Goal: Task Accomplishment & Management: Manage account settings

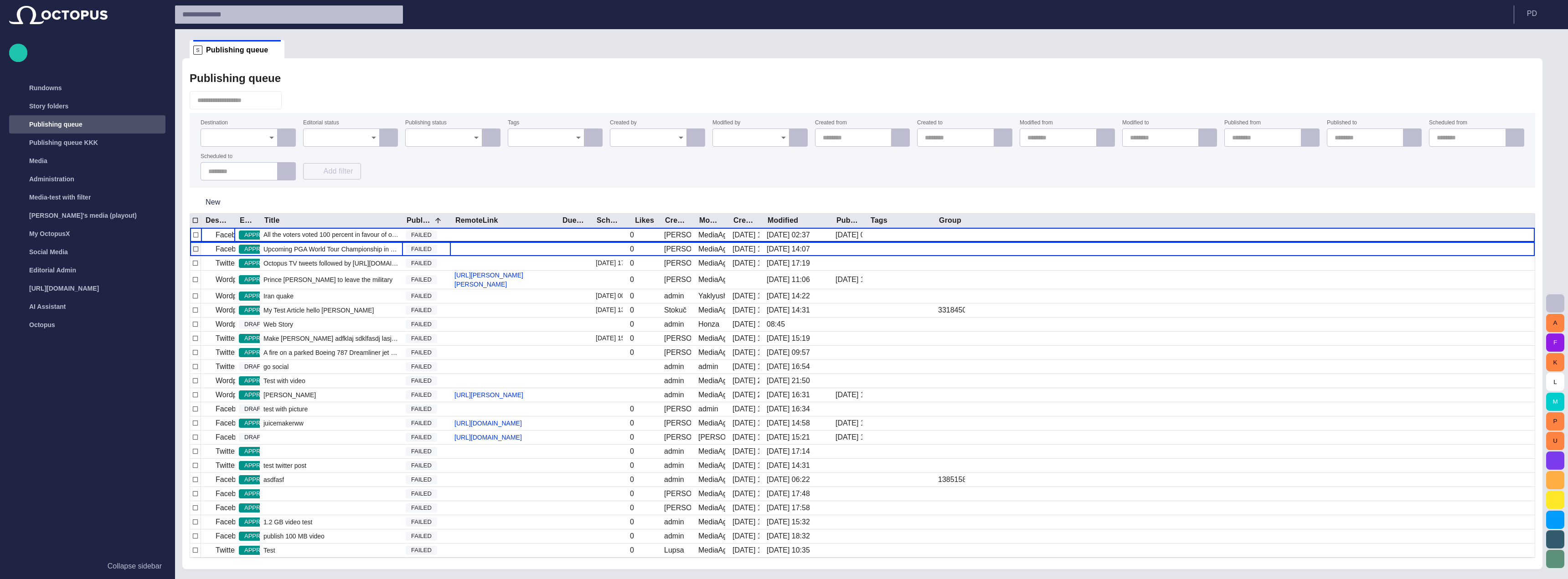
click at [431, 246] on span "FAILED" at bounding box center [422, 249] width 31 height 9
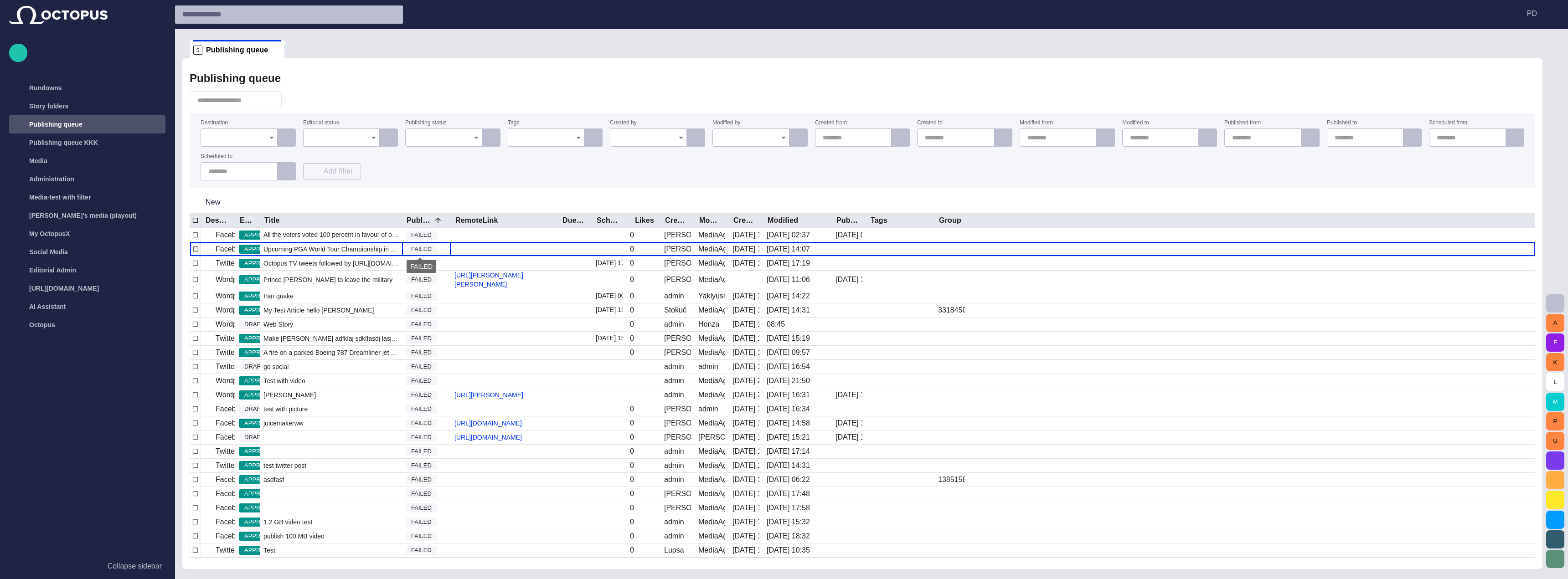
click at [431, 246] on span "FAILED" at bounding box center [422, 249] width 31 height 9
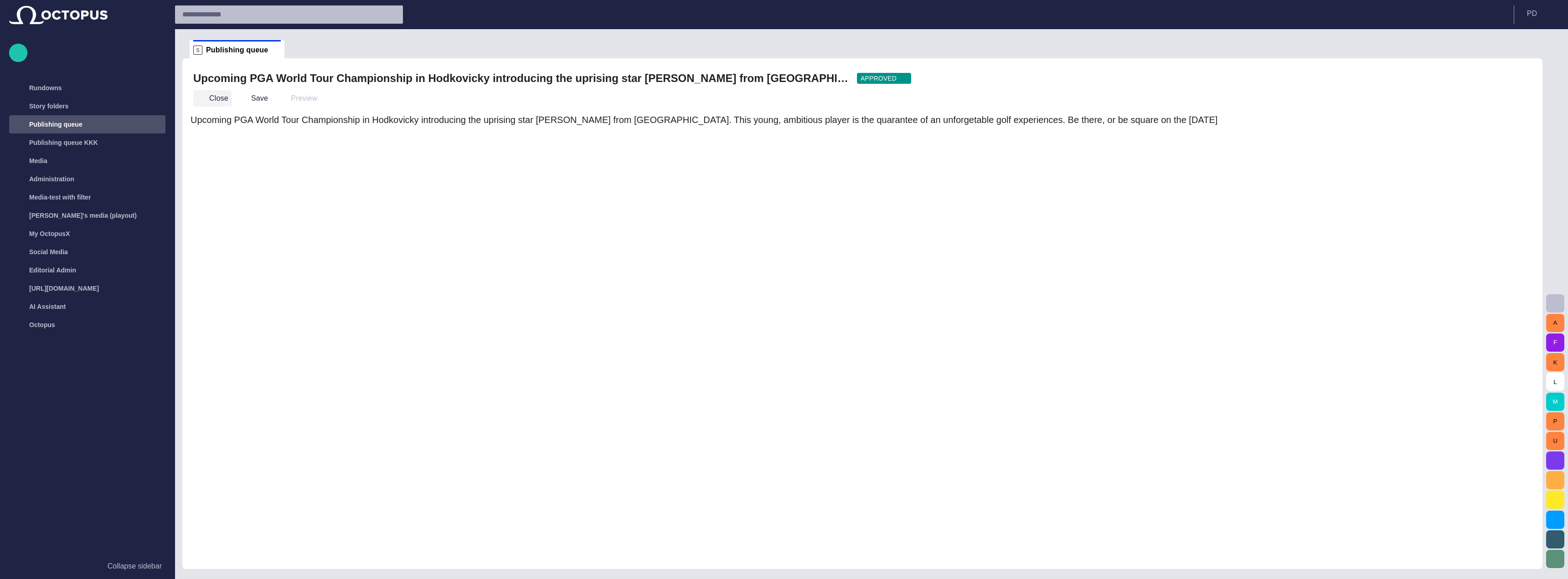
click at [216, 97] on button "Close" at bounding box center [212, 98] width 38 height 16
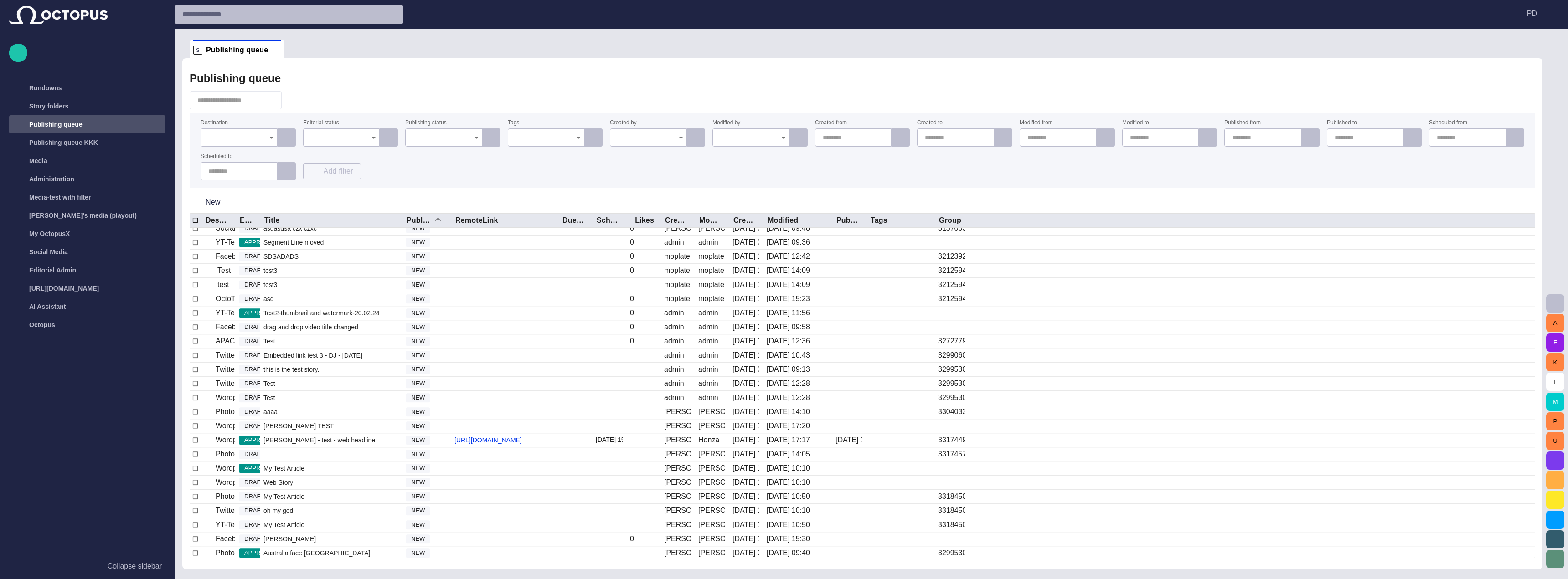
scroll to position [2535, 0]
click at [427, 128] on div "Publishing status" at bounding box center [443, 133] width 77 height 26
click at [472, 135] on icon "Open" at bounding box center [476, 137] width 11 height 11
click at [448, 180] on span "PUBLISHED" at bounding box center [458, 178] width 92 height 11
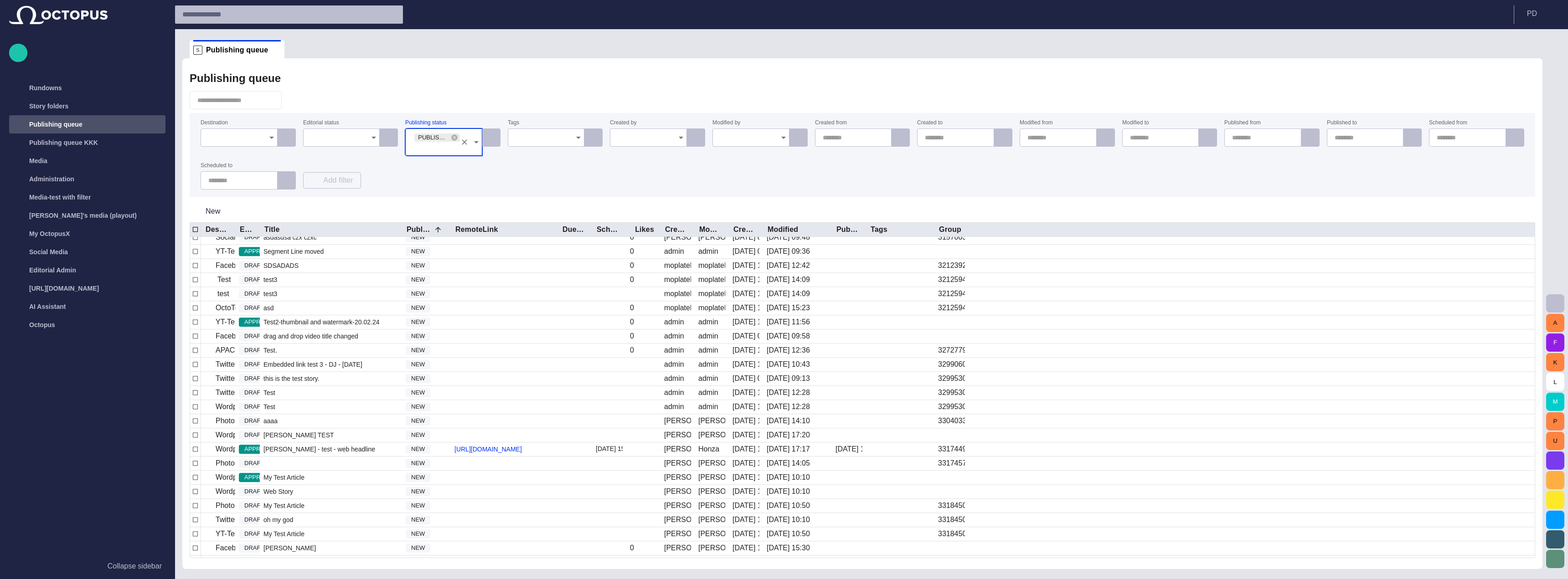
click at [458, 81] on div "Publishing queue" at bounding box center [862, 78] width 1346 height 18
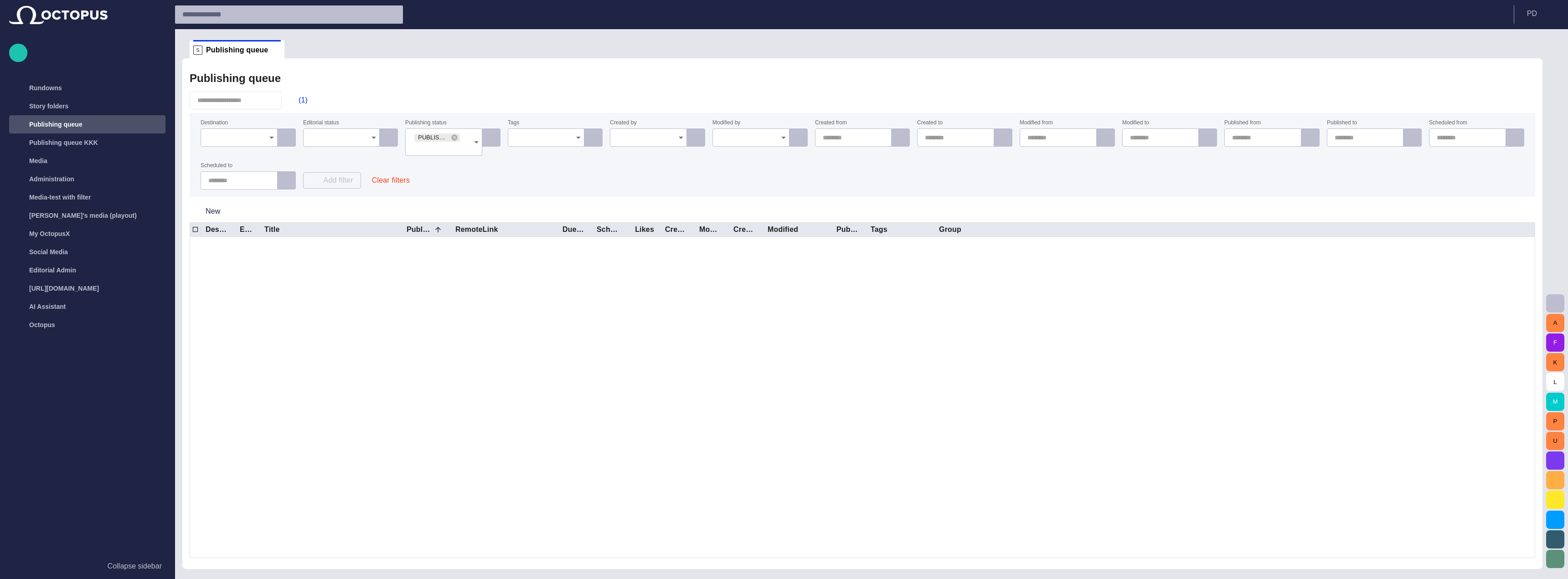
scroll to position [0, 0]
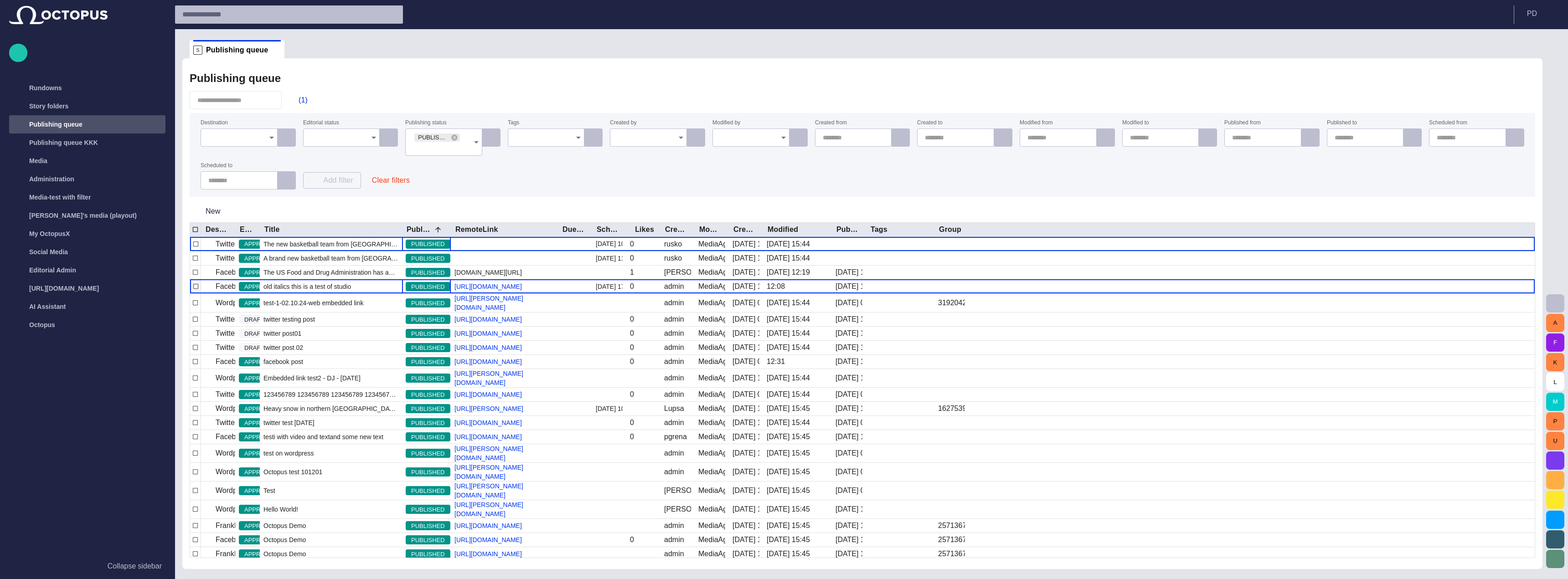
click at [431, 283] on span "PUBLISHED" at bounding box center [428, 287] width 45 height 9
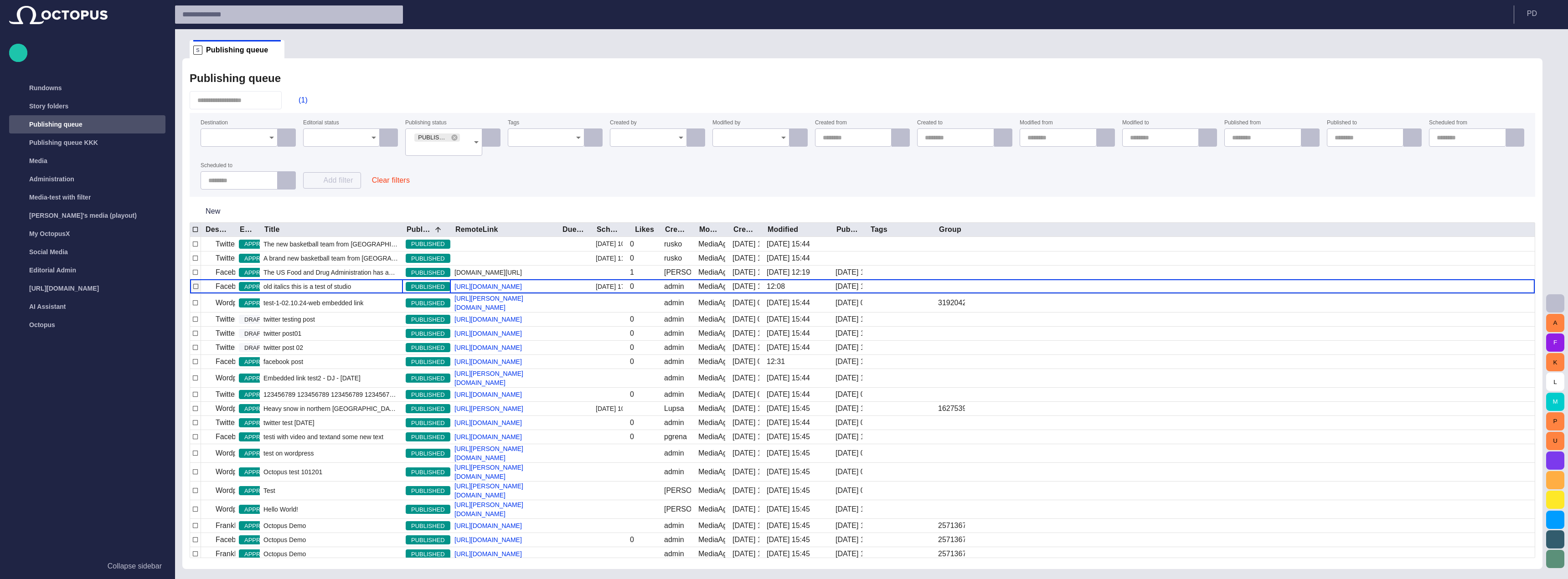
click at [431, 283] on span "PUBLISHED" at bounding box center [428, 287] width 45 height 9
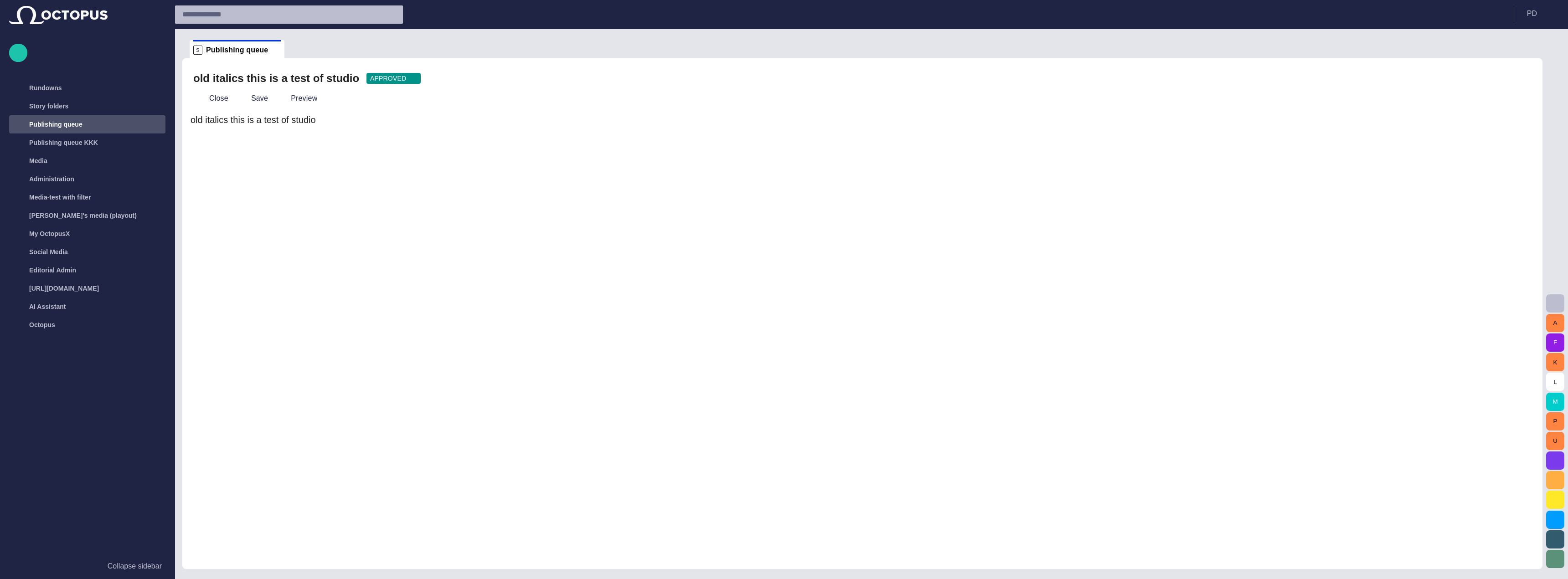
click at [302, 162] on div "old italics this is a test of studio" at bounding box center [862, 337] width 1346 height 449
drag, startPoint x: 271, startPoint y: 120, endPoint x: 328, endPoint y: 119, distance: 57.0
click at [328, 119] on div "old italics this is a test of studio" at bounding box center [862, 119] width 1344 height 13
click at [202, 96] on span "button" at bounding box center [201, 98] width 9 height 9
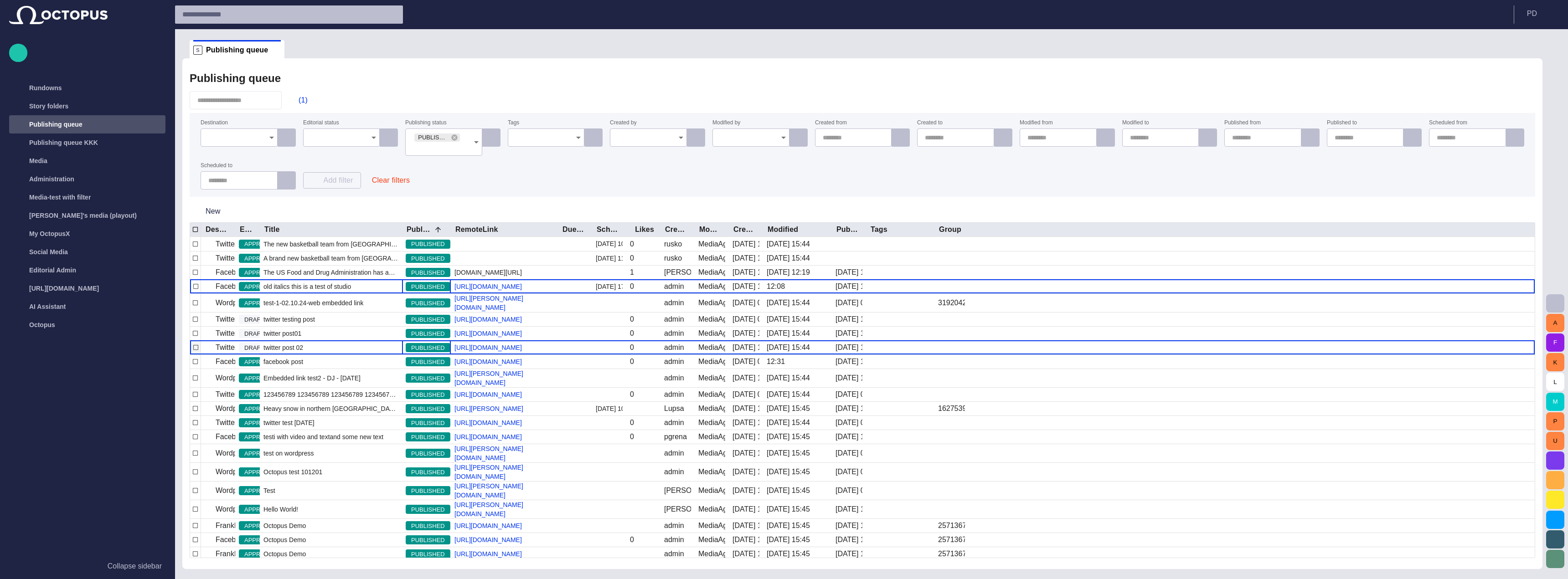
click at [414, 353] on span "PUBLISHED" at bounding box center [428, 348] width 45 height 9
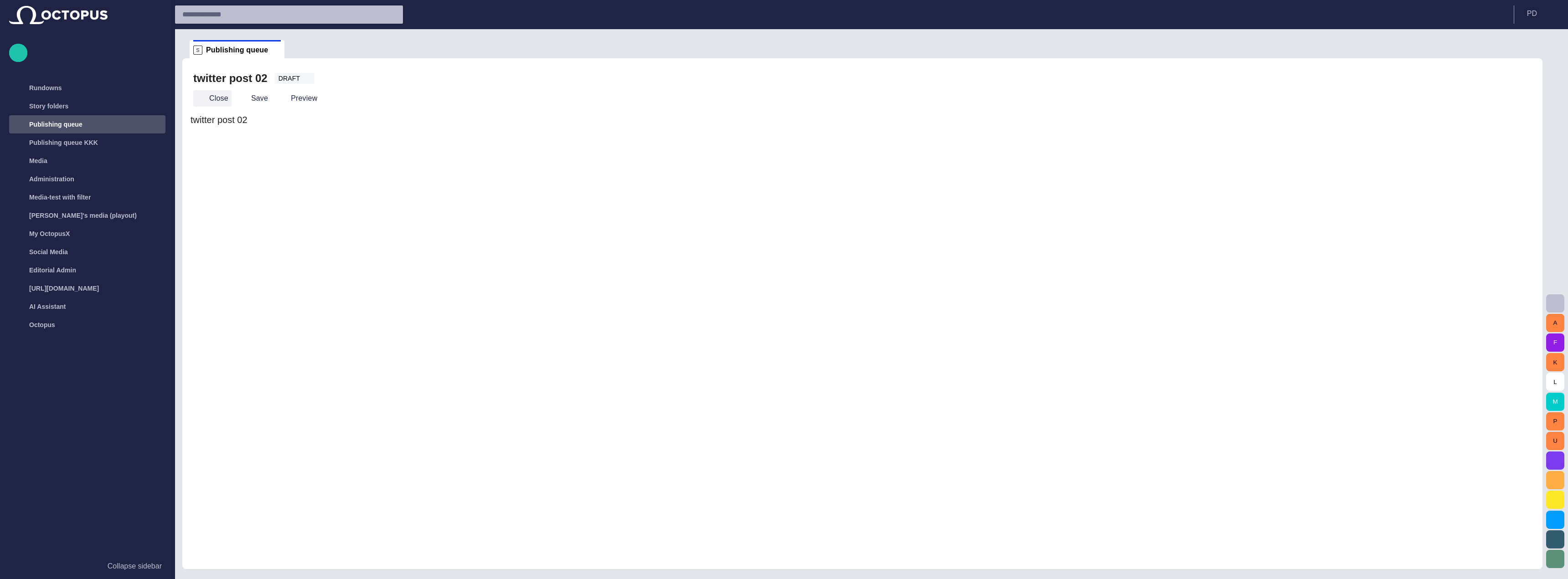
click at [208, 97] on button "Close" at bounding box center [212, 98] width 38 height 16
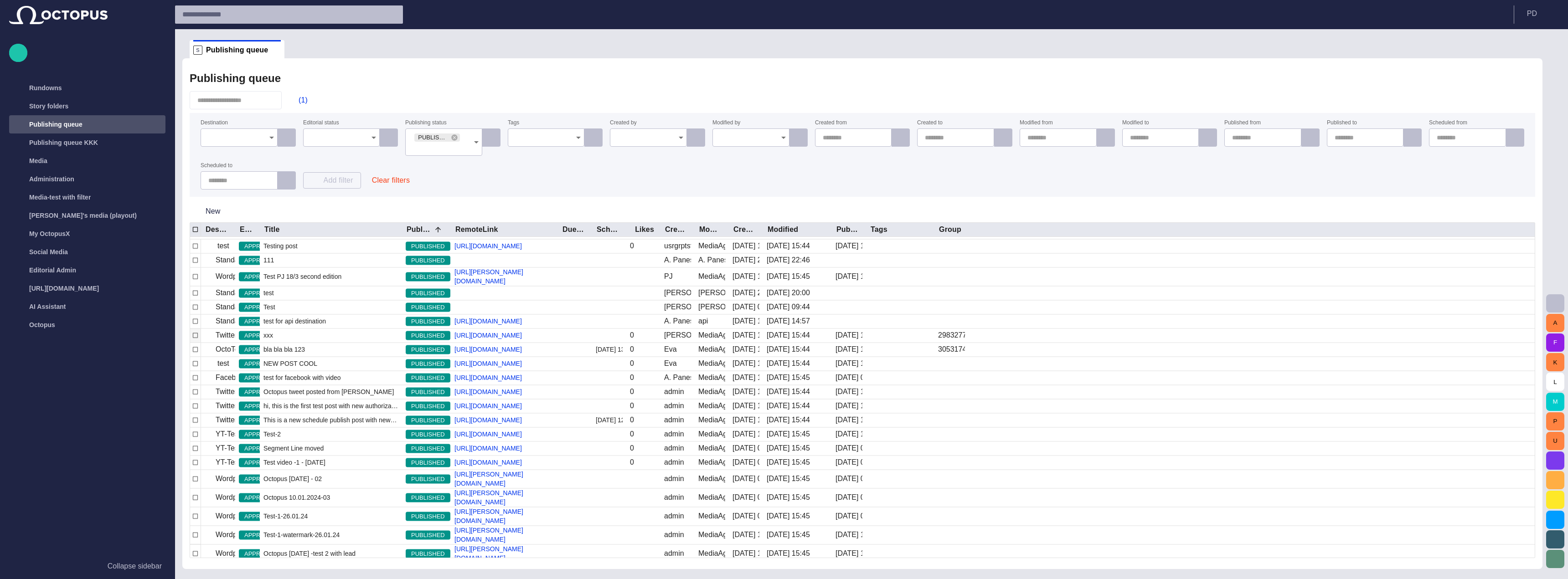
scroll to position [481, 0]
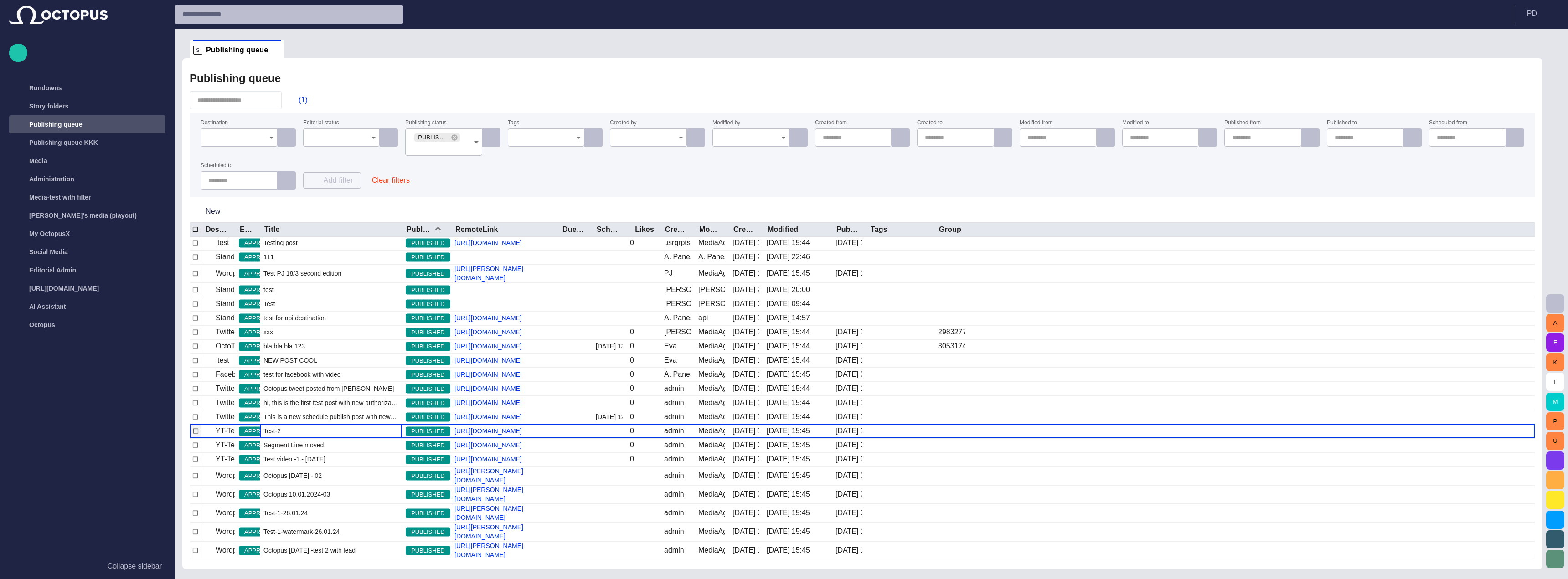
click at [372, 425] on div "Test-2" at bounding box center [331, 431] width 143 height 13
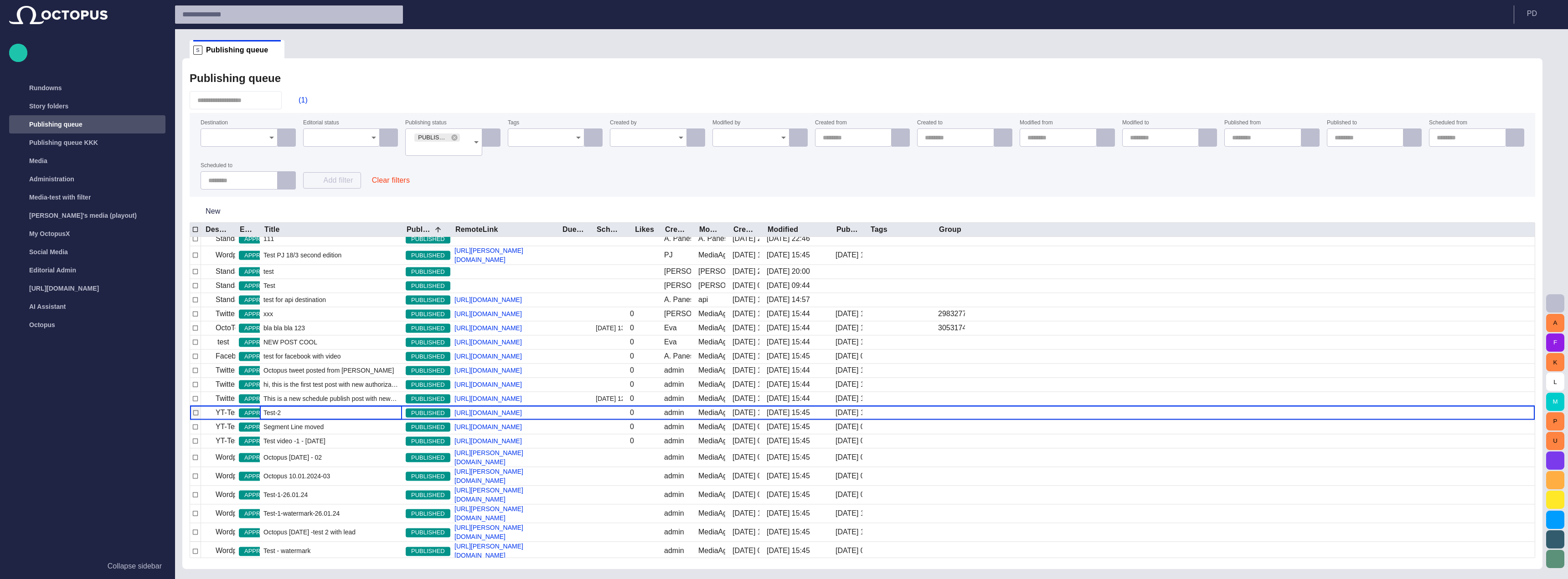
click at [372, 420] on div "Test-2" at bounding box center [331, 413] width 143 height 13
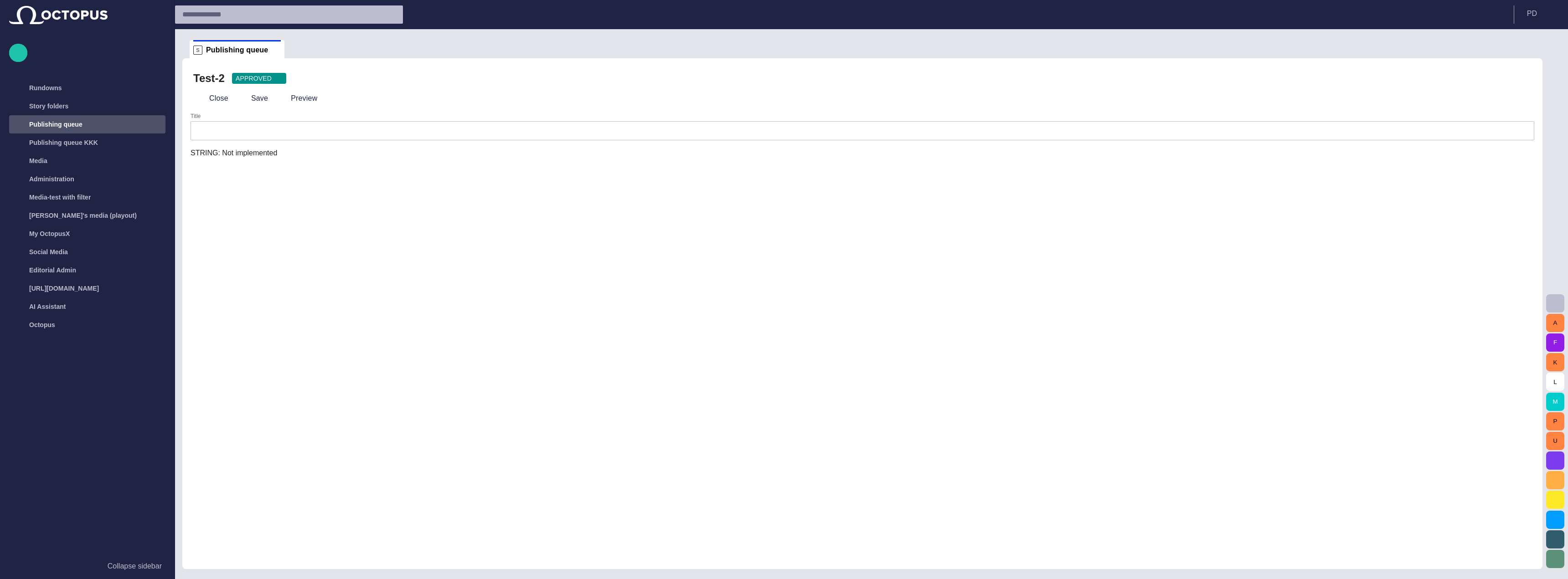
type input "******"
drag, startPoint x: 513, startPoint y: 96, endPoint x: 223, endPoint y: 105, distance: 290.1
click at [223, 105] on div "Close Save Preview" at bounding box center [862, 98] width 1338 height 22
click at [205, 98] on span "button" at bounding box center [201, 98] width 9 height 9
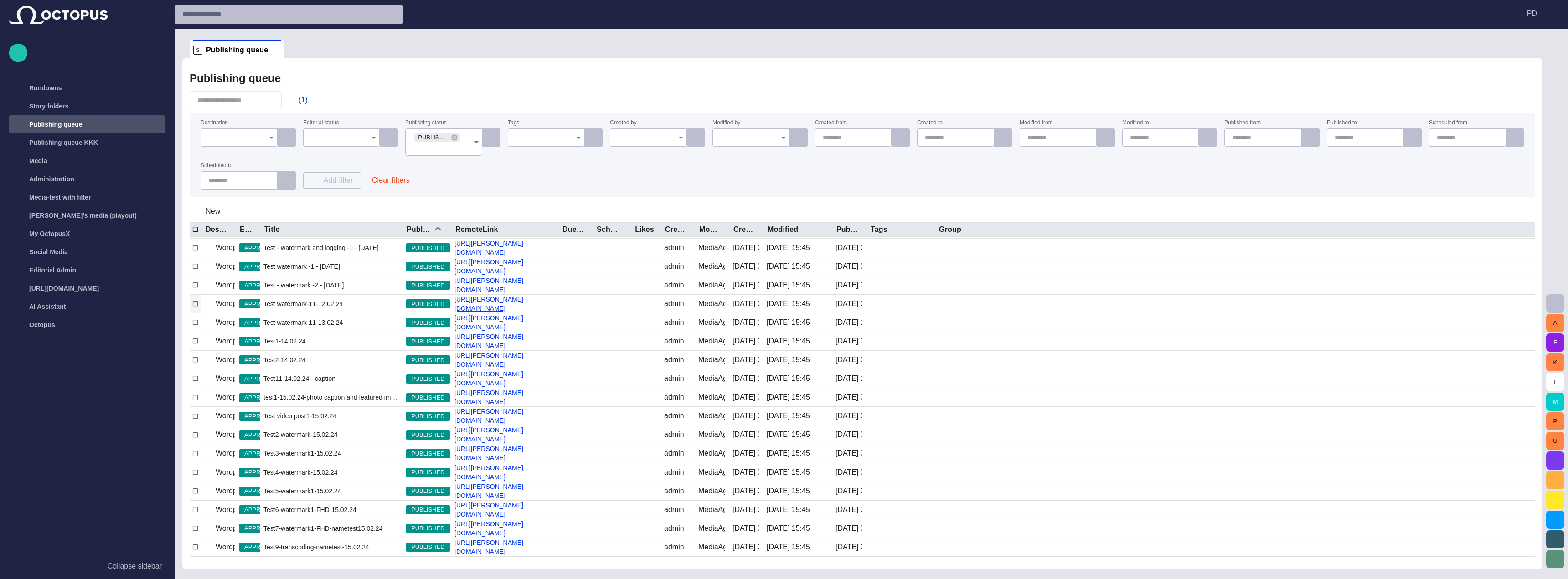
scroll to position [1004, 0]
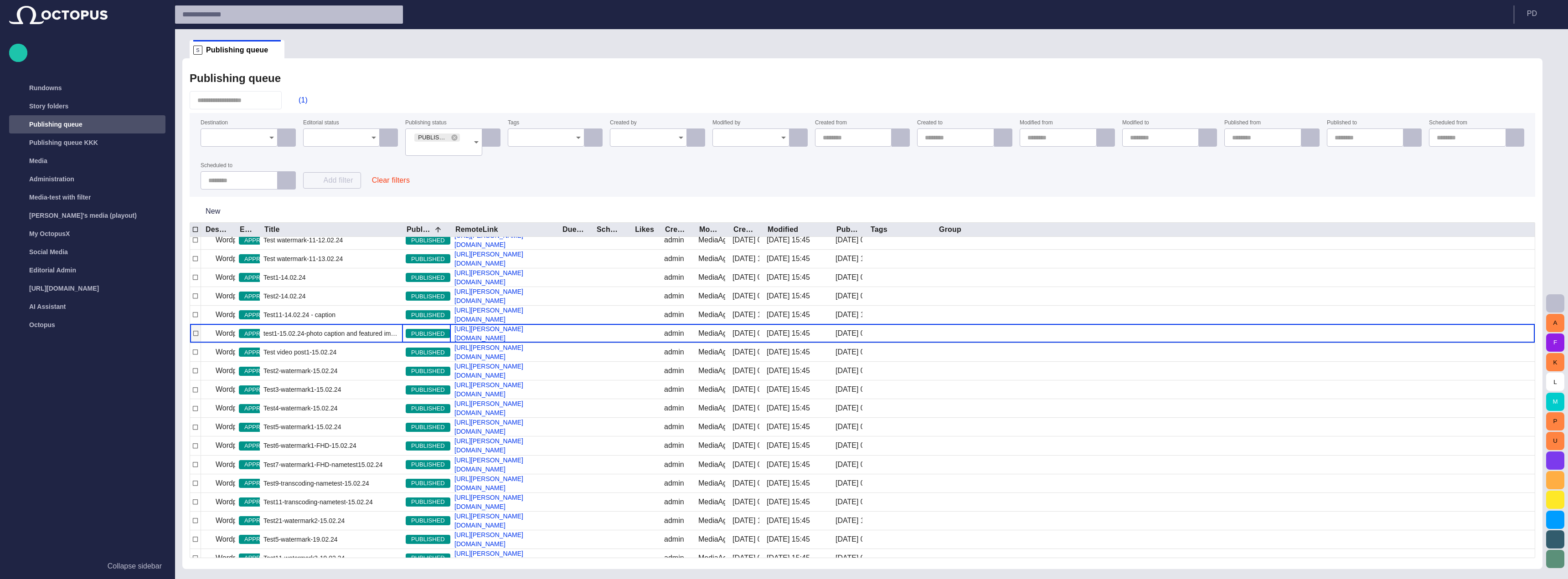
click at [420, 342] on div "PUBLISHED" at bounding box center [426, 334] width 49 height 18
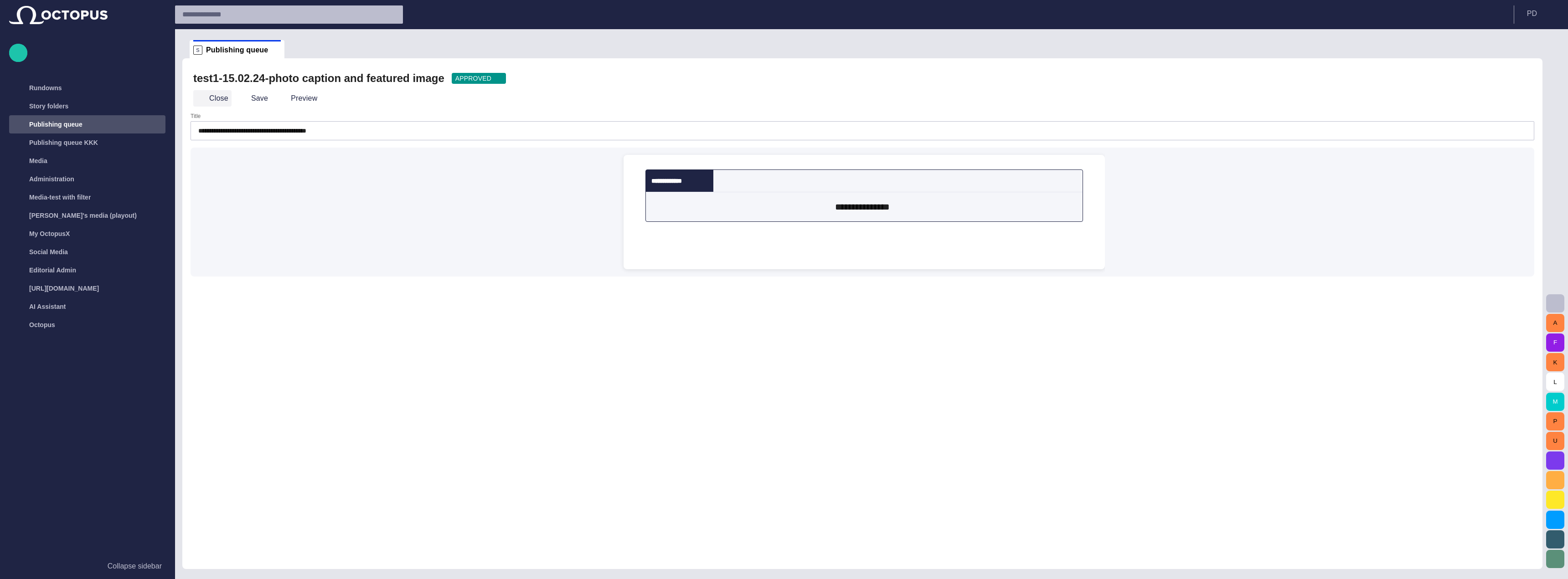
click at [207, 92] on button "Close" at bounding box center [212, 98] width 38 height 16
